Goal: Information Seeking & Learning: Learn about a topic

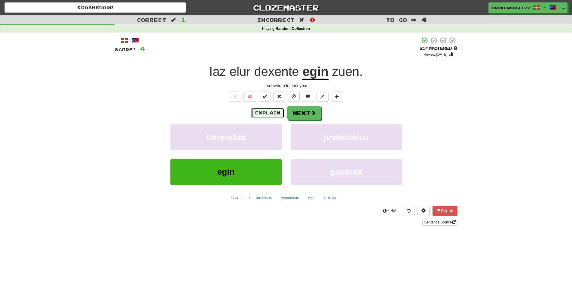
click at [258, 110] on button "Explain" at bounding box center [267, 113] width 33 height 10
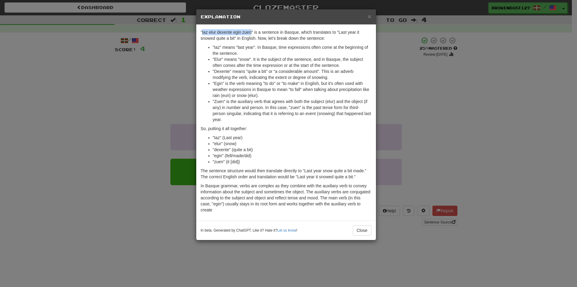
drag, startPoint x: 202, startPoint y: 32, endPoint x: 251, endPoint y: 30, distance: 49.0
click at [251, 30] on p ""Iaz elur dexente egin zuen" is a sentence in Basque, which translates to "Last…" at bounding box center [286, 35] width 171 height 12
copy p "Iaz elur dexente egin zuen"
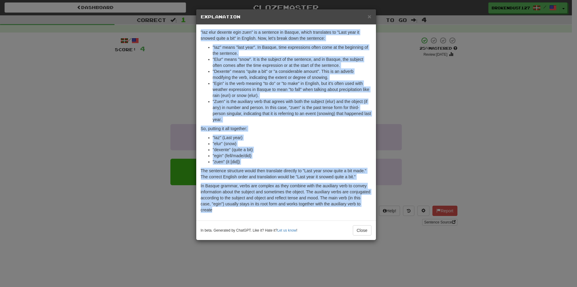
drag, startPoint x: 201, startPoint y: 32, endPoint x: 217, endPoint y: 209, distance: 178.5
click at [217, 209] on div ""Iaz elur dexente egin zuen" is a sentence in Basque, which translates to "Last…" at bounding box center [286, 122] width 180 height 195
copy div ""Iaz elur dexente egin zuen" is a sentence in Basque, which translates to "Last…"
click at [357, 232] on button "Close" at bounding box center [362, 230] width 19 height 10
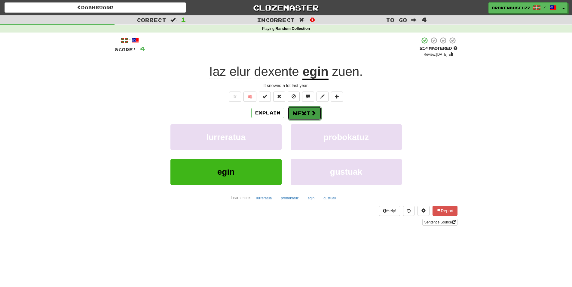
click at [311, 115] on span at bounding box center [313, 112] width 5 height 5
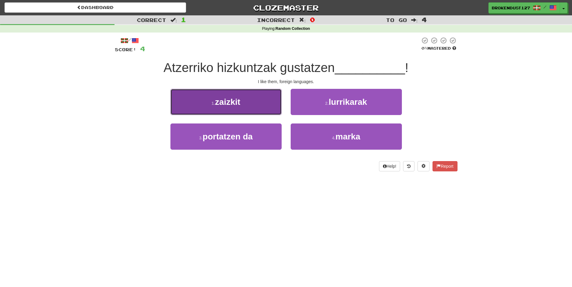
click at [217, 105] on span "zaizkit" at bounding box center [227, 101] width 25 height 9
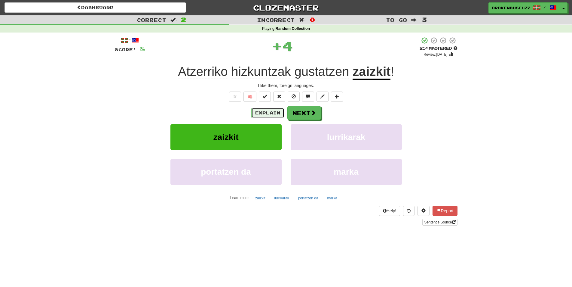
click at [263, 113] on button "Explain" at bounding box center [267, 113] width 33 height 10
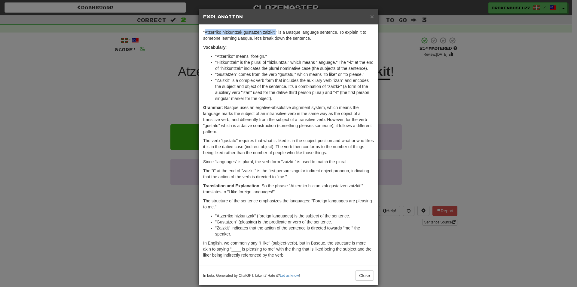
drag, startPoint x: 202, startPoint y: 33, endPoint x: 274, endPoint y: 31, distance: 71.3
click at [274, 31] on p ""Atzerriko hizkuntzak gustatzen zaizkit!" is a Basque language sentence. To exp…" at bounding box center [288, 35] width 171 height 12
copy p "Atzerriko hizkuntzak gustatzen zaizkit!"
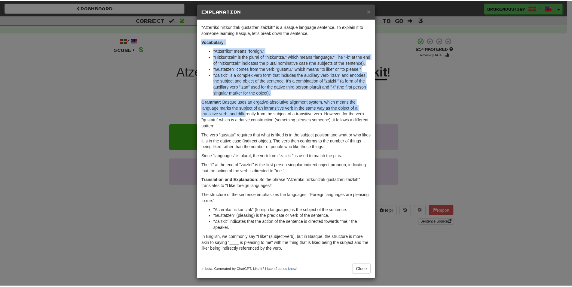
scroll to position [8, 0]
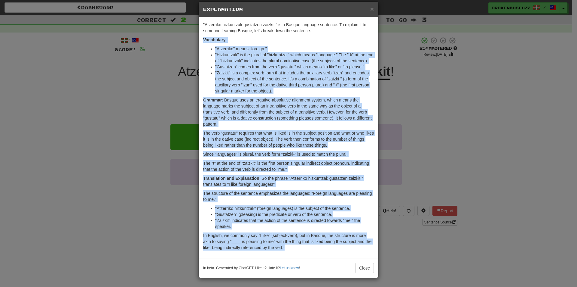
drag, startPoint x: 201, startPoint y: 47, endPoint x: 287, endPoint y: 245, distance: 216.3
click at [287, 245] on div ""Atzerriko hizkuntzak gustatzen zaizkit!" is a Basque language sentence. To exp…" at bounding box center [289, 137] width 180 height 241
copy div "Loremipsum : "Dolorsita" conse "adipisc." "Elitseddoe" te inc utlabo et "dolore…"
click at [366, 270] on button "Close" at bounding box center [365, 268] width 19 height 10
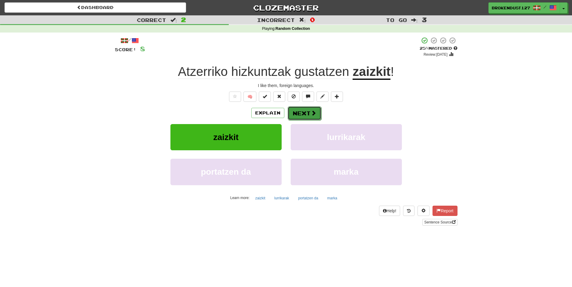
click at [312, 114] on span at bounding box center [313, 112] width 5 height 5
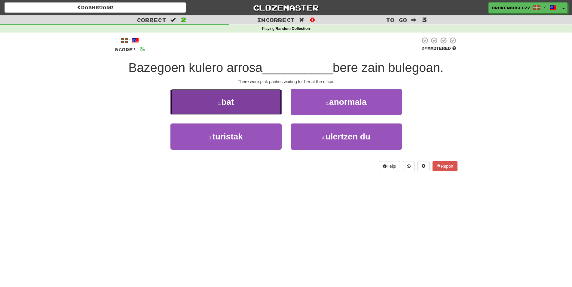
click at [229, 106] on span "bat" at bounding box center [227, 101] width 13 height 9
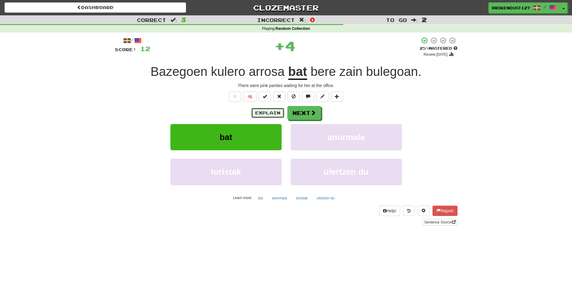
click at [264, 112] on button "Explain" at bounding box center [267, 113] width 33 height 10
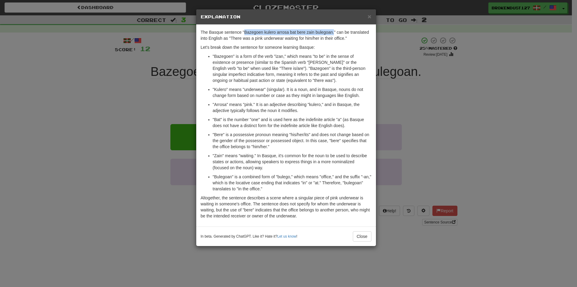
drag, startPoint x: 245, startPoint y: 32, endPoint x: 334, endPoint y: 32, distance: 88.7
click at [334, 32] on p "The Basque sentence "Bazegoen kulero arrosa bat bere zain bulegoan." can be tra…" at bounding box center [286, 35] width 171 height 12
copy p "Bazegoen kulero arrosa bat bere zain bulegoan."
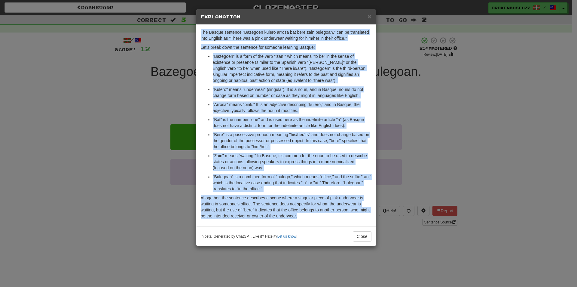
drag, startPoint x: 201, startPoint y: 31, endPoint x: 303, endPoint y: 219, distance: 213.8
click at [303, 219] on div "The Basque sentence "Bazegoen kulero arrosa bat bere zain bulegoan." can be tra…" at bounding box center [286, 126] width 180 height 202
copy div "The Basque sentence "Bazegoen kulero arrosa bat bere zain bulegoan." can be tra…"
click at [360, 239] on button "Close" at bounding box center [362, 236] width 19 height 10
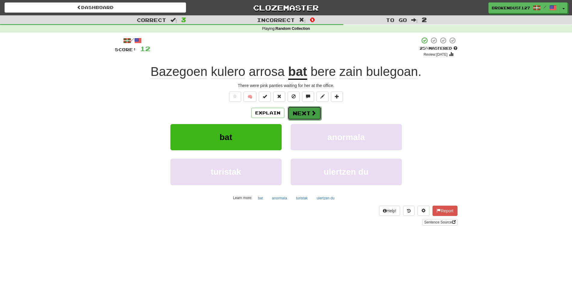
click at [301, 114] on button "Next" at bounding box center [305, 113] width 34 height 14
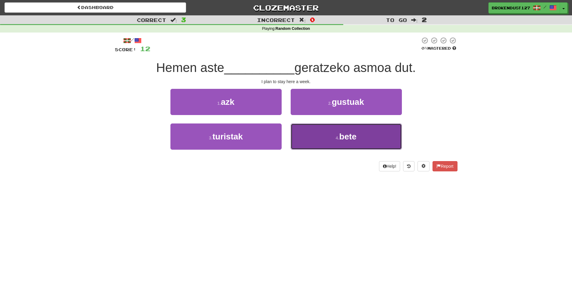
click at [324, 140] on button "4 . bete" at bounding box center [346, 136] width 111 height 26
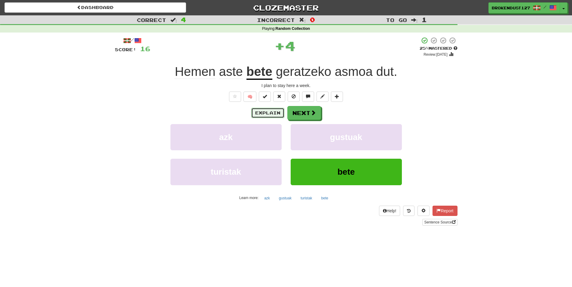
click at [275, 113] on button "Explain" at bounding box center [267, 113] width 33 height 10
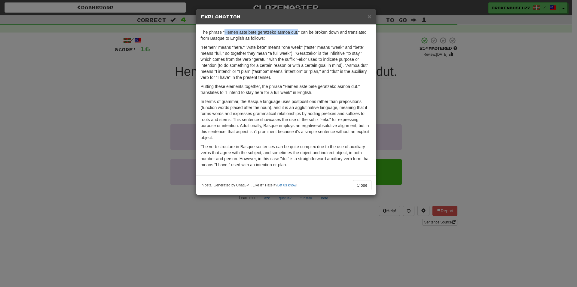
drag, startPoint x: 225, startPoint y: 32, endPoint x: 299, endPoint y: 30, distance: 74.3
click at [299, 30] on p "The phrase "Hemen aste bete geratzeko asmoa dut." can be broken down and transl…" at bounding box center [286, 35] width 171 height 12
copy p "Hemen aste bete geratzeko asmoa dut."
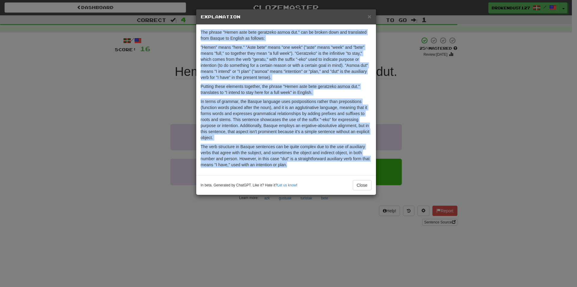
drag, startPoint x: 201, startPoint y: 32, endPoint x: 292, endPoint y: 168, distance: 163.5
click at [292, 168] on div "The phrase "Hemen aste bete geratzeko asmoa dut." can be broken down and transl…" at bounding box center [286, 100] width 180 height 150
copy div "The phrase "Hemen aste bete geratzeko asmoa dut." can be broken down and transl…"
click at [364, 185] on button "Close" at bounding box center [362, 185] width 19 height 10
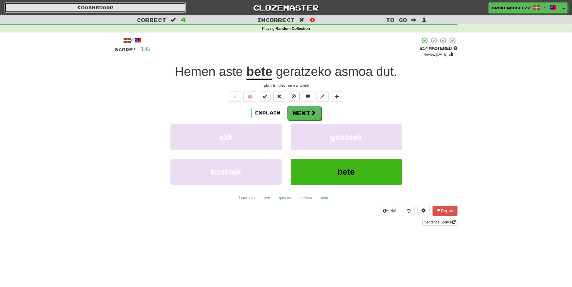
click at [117, 7] on link "Dashboard" at bounding box center [96, 7] width 182 height 10
